Goal: Find specific page/section: Find specific page/section

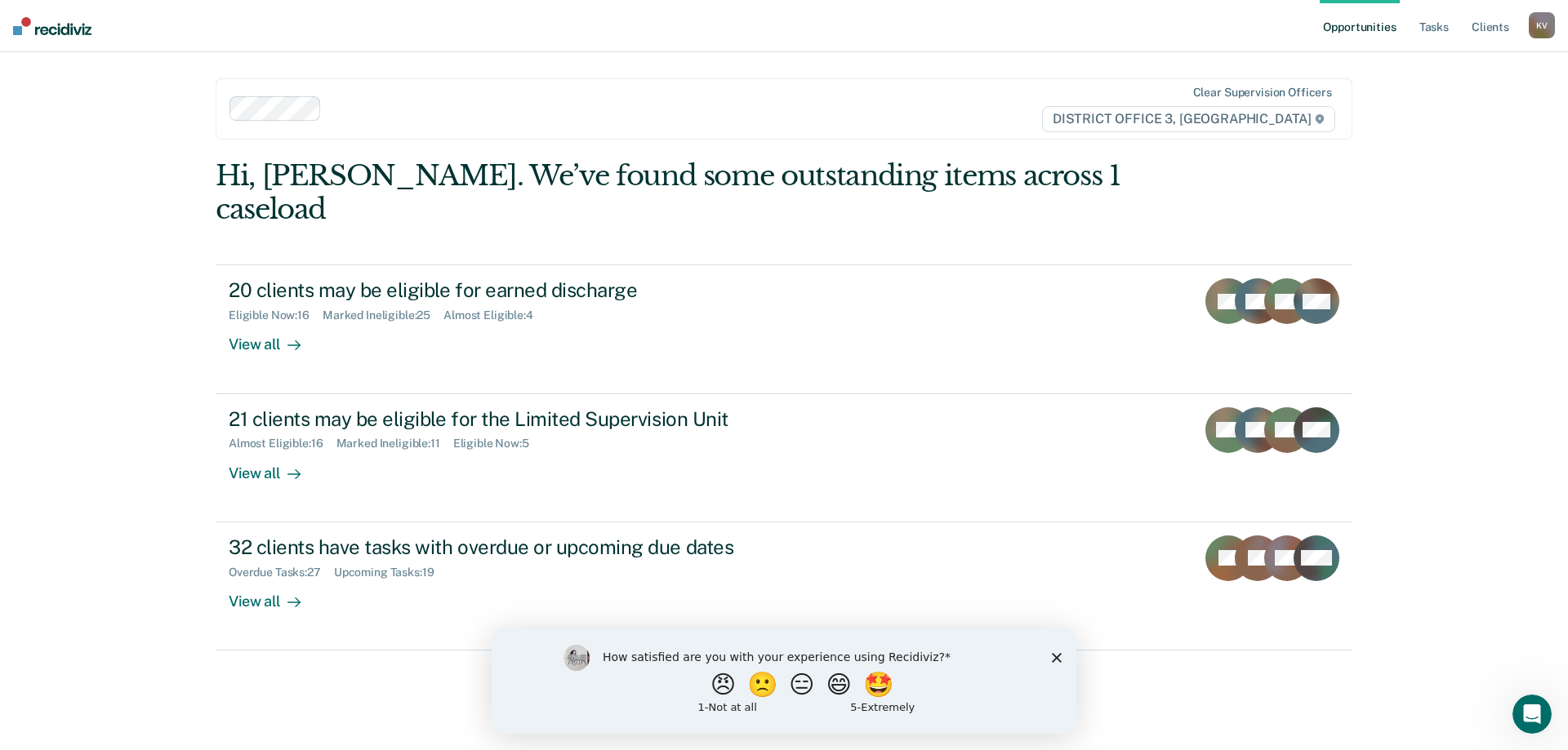
click at [1061, 652] on div "How satisfied are you with your experience using Recidiviz? 😠 🙁 😑 😄 🤩 1 - Not a…" at bounding box center [784, 680] width 584 height 105
click at [1057, 655] on icon "Close survey" at bounding box center [1056, 657] width 10 height 10
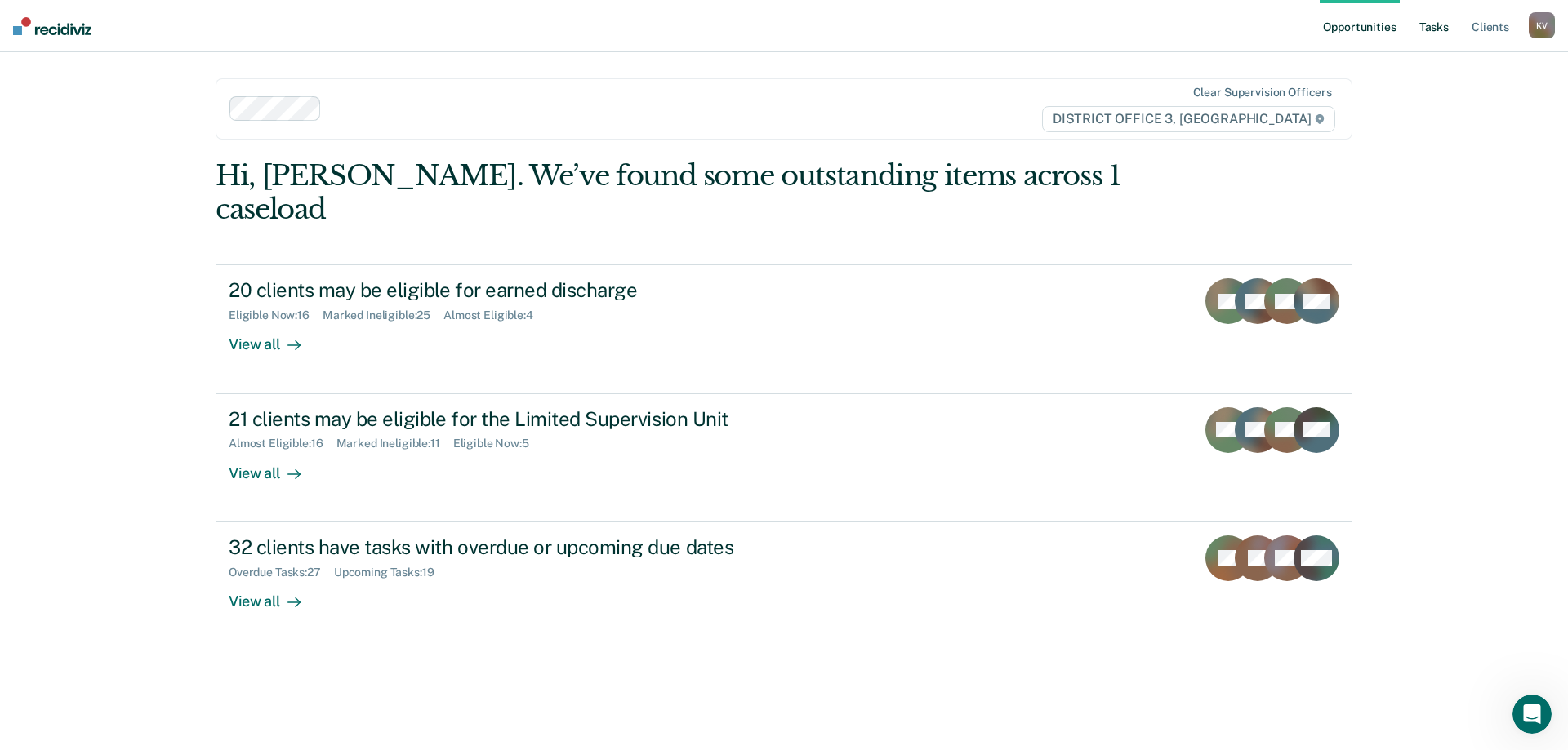
click at [1426, 30] on link "Tasks" at bounding box center [1434, 26] width 36 height 52
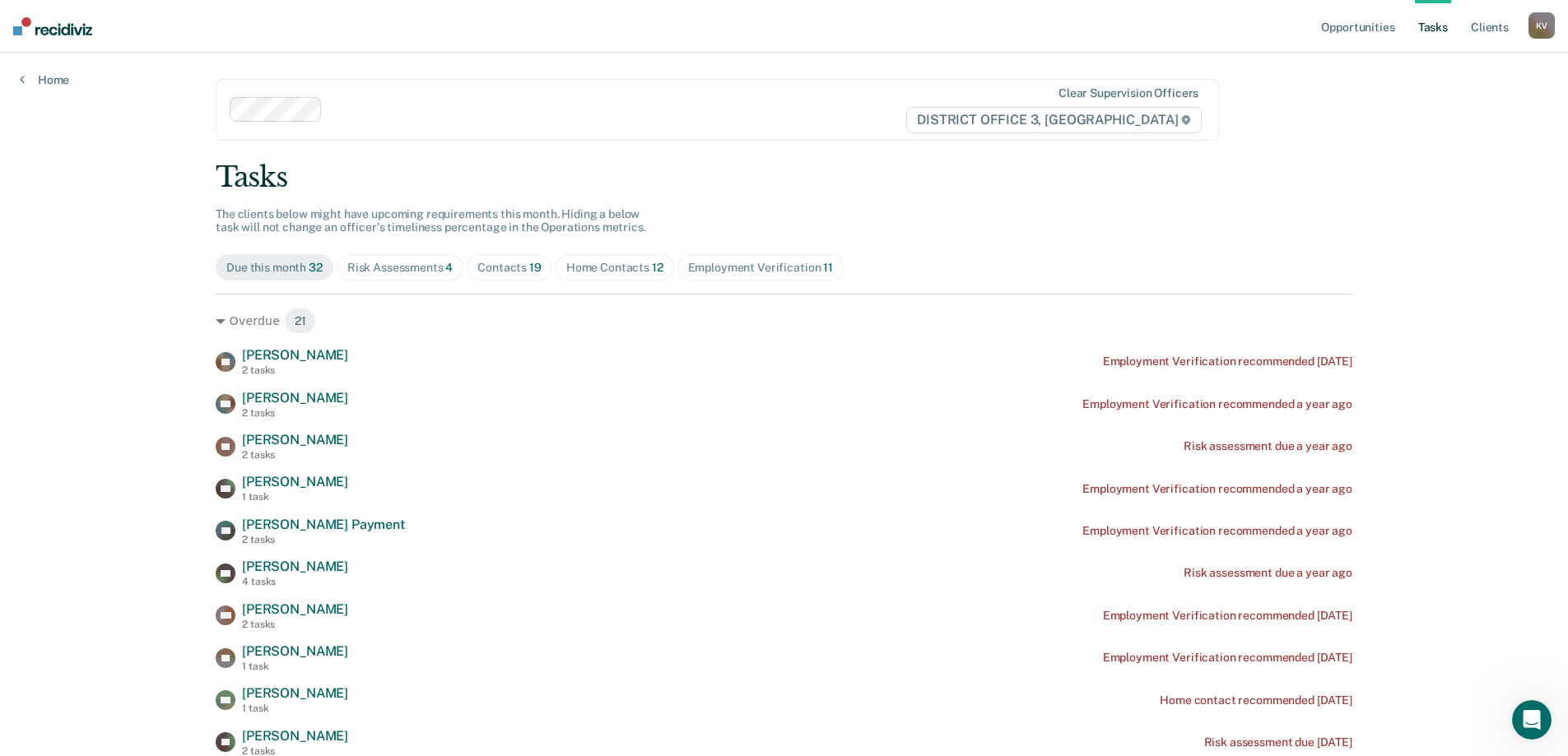
click at [437, 272] on div "Risk Assessments 4" at bounding box center [400, 267] width 106 height 14
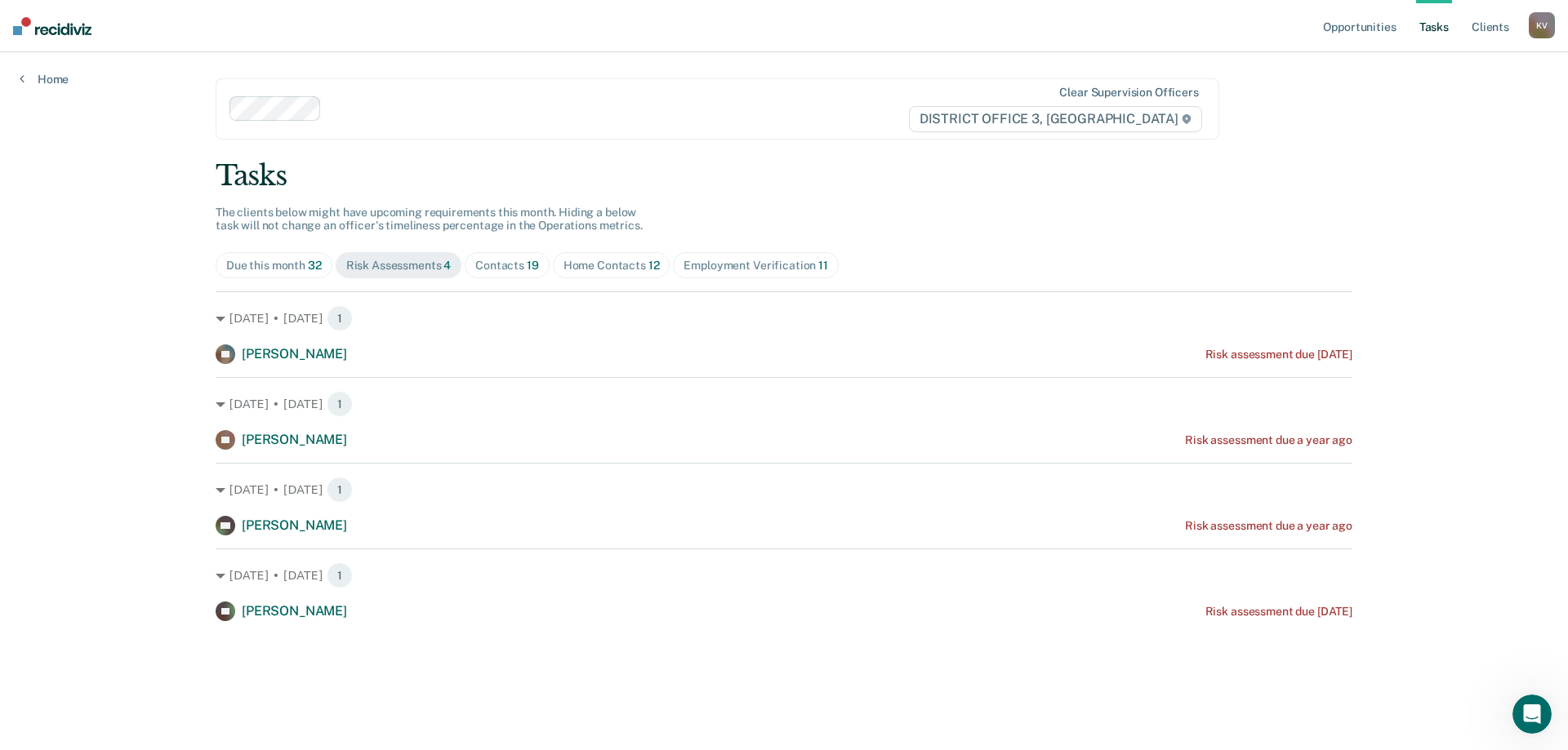
click at [485, 265] on div "Contacts 19" at bounding box center [507, 265] width 63 height 14
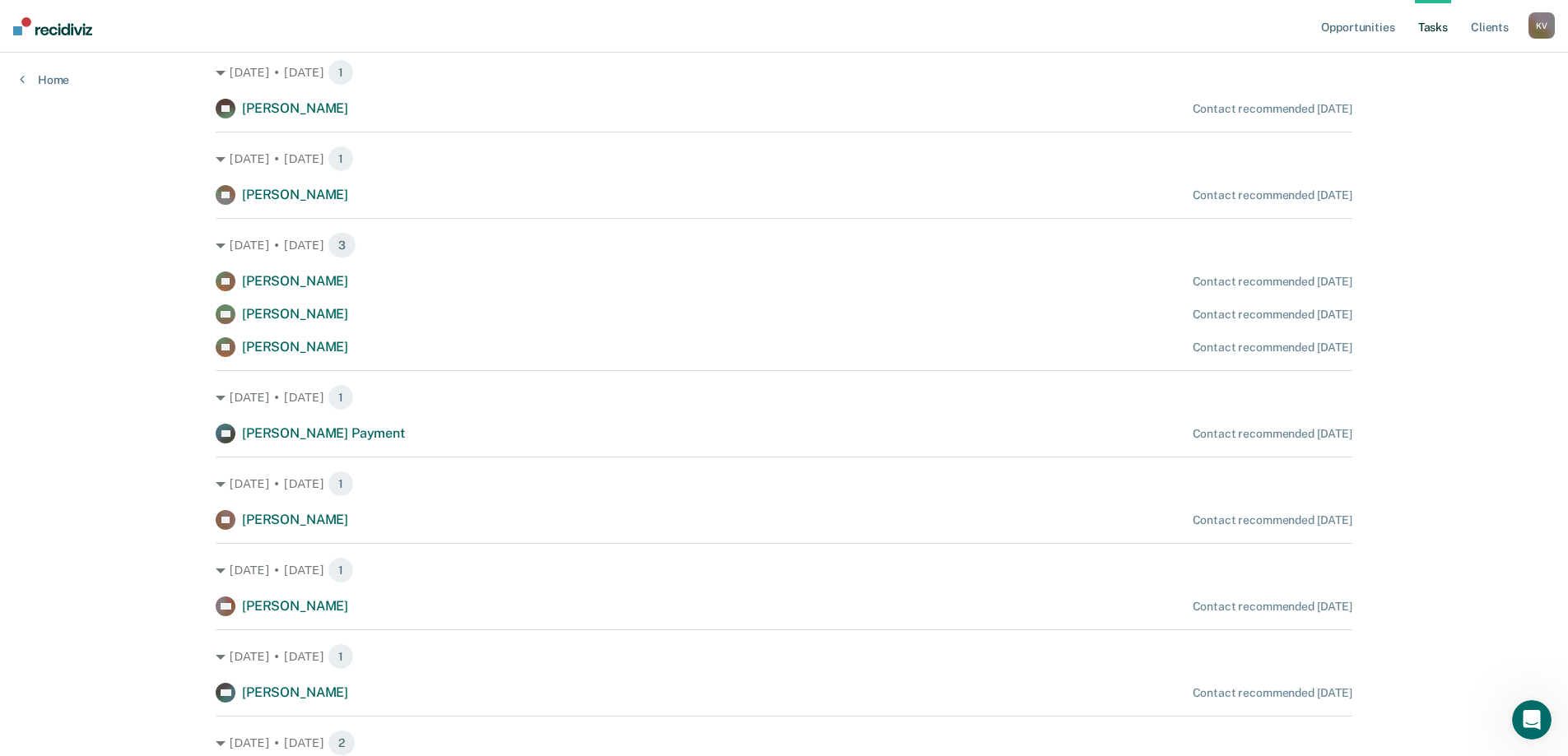
scroll to position [824, 0]
